Goal: Find specific page/section: Find specific page/section

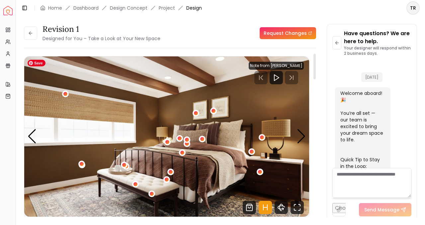
scroll to position [1357, 0]
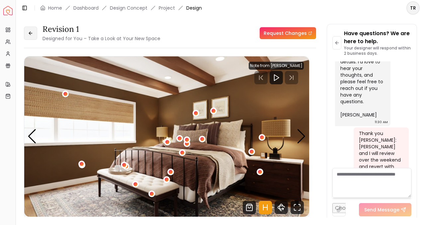
click at [30, 32] on icon at bounding box center [30, 33] width 2 height 3
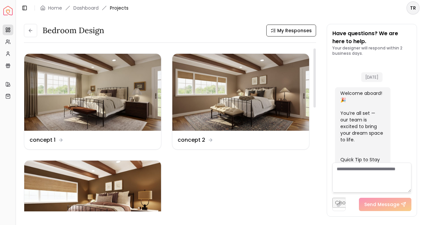
scroll to position [1362, 0]
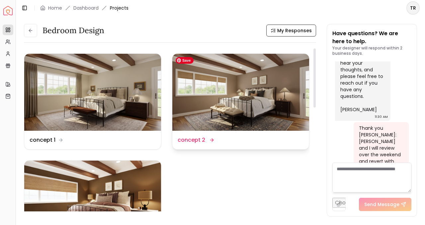
click at [203, 99] on img at bounding box center [240, 92] width 137 height 77
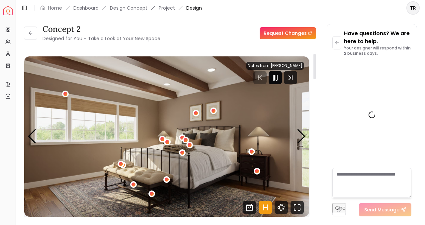
click at [274, 80] on rect "Pause" at bounding box center [273, 77] width 1 height 5
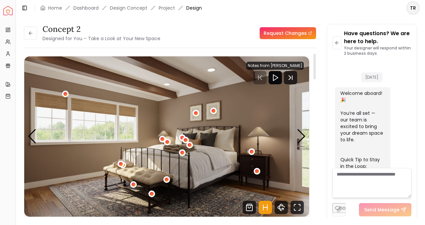
scroll to position [1357, 0]
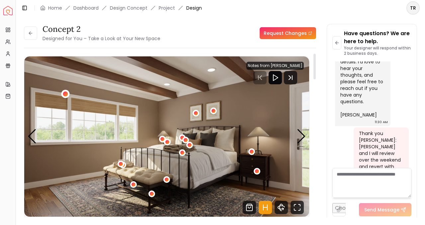
click at [66, 94] on div "1 / 5" at bounding box center [65, 94] width 5 height 5
